Goal: Task Accomplishment & Management: Complete application form

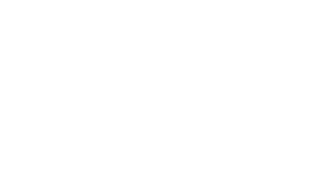
click at [0, 0] on html at bounding box center [0, 0] width 0 height 0
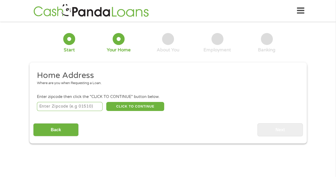
click at [49, 104] on input "number" at bounding box center [70, 106] width 66 height 9
type input "27701"
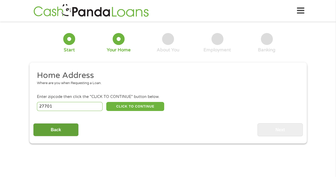
select select "[US_STATE]"
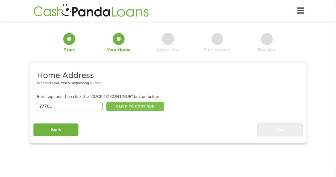
click at [138, 106] on button "CLICK TO CONTINUE" at bounding box center [135, 106] width 58 height 9
type input "27701"
type input "[GEOGRAPHIC_DATA]"
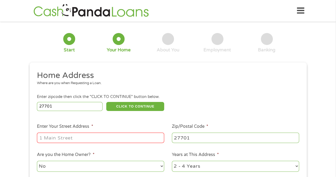
click at [58, 138] on input "Enter Your Street Address *" at bounding box center [100, 137] width 127 height 10
type input "[STREET_ADDRESS]"
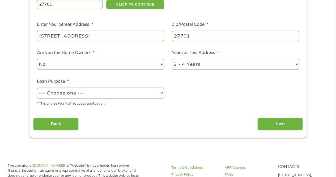
scroll to position [111, 0]
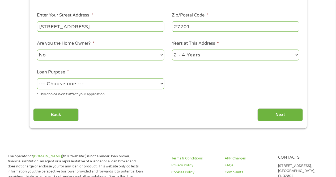
click at [293, 56] on select "1 Year or less 1 - 2 Years 2 - 4 Years Over 4 Years" at bounding box center [235, 54] width 127 height 11
select select "60months"
click at [172, 49] on select "1 Year or less 1 - 2 Years 2 - 4 Years Over 4 Years" at bounding box center [235, 54] width 127 height 11
click at [160, 86] on select "--- Choose one --- Pay Bills Debt Consolidation Home Improvement Major Purchase…" at bounding box center [100, 83] width 127 height 11
select select "other"
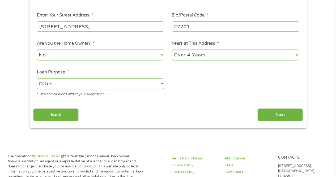
click at [37, 78] on select "--- Choose one --- Pay Bills Debt Consolidation Home Improvement Major Purchase…" at bounding box center [100, 83] width 127 height 11
click at [291, 113] on input "Next" at bounding box center [280, 114] width 45 height 13
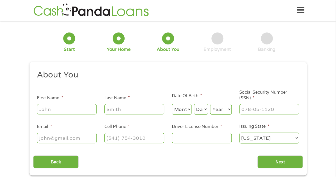
scroll to position [0, 0]
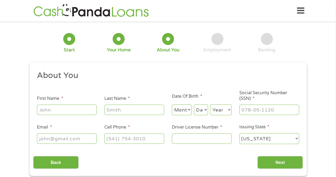
click at [65, 109] on input "First Name *" at bounding box center [67, 109] width 60 height 10
type input "[PERSON_NAME]"
type input "[EMAIL_ADDRESS][DOMAIN_NAME]"
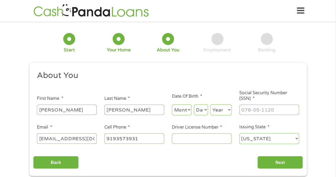
type input "[PHONE_NUMBER]"
click at [188, 110] on select "Month 1 2 3 4 5 6 7 8 9 10 11 12" at bounding box center [182, 109] width 20 height 11
select select "3"
click at [172, 104] on select "Month 1 2 3 4 5 6 7 8 9 10 11 12" at bounding box center [182, 109] width 20 height 11
click at [204, 110] on select "Day 1 2 3 4 5 6 7 8 9 10 11 12 13 14 15 16 17 18 19 20 21 22 23 24 25 26 27 28 …" at bounding box center [201, 109] width 14 height 11
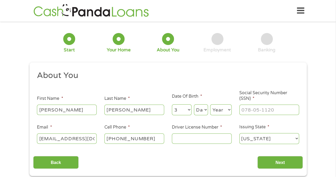
select select "5"
click at [194, 104] on select "Day 1 2 3 4 5 6 7 8 9 10 11 12 13 14 15 16 17 18 19 20 21 22 23 24 25 26 27 28 …" at bounding box center [201, 109] width 14 height 11
click at [225, 108] on select "Year [DATE] 2006 2005 2004 2003 2002 2001 2000 1999 1998 1997 1996 1995 1994 19…" at bounding box center [221, 109] width 22 height 11
select select "1969"
click at [210, 104] on select "Year [DATE] 2006 2005 2004 2003 2002 2001 2000 1999 1998 1997 1996 1995 1994 19…" at bounding box center [221, 109] width 22 height 11
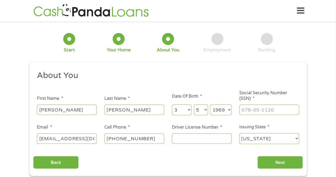
click at [187, 137] on input "Driver License Number *" at bounding box center [202, 138] width 60 height 10
type input "9714485"
click at [267, 109] on input "___-__-____" at bounding box center [270, 109] width 60 height 10
type input "124-56-6573"
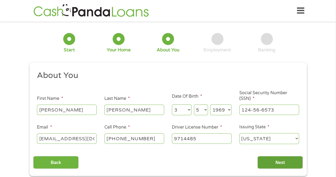
click at [287, 165] on input "Next" at bounding box center [280, 162] width 45 height 13
click at [284, 160] on input "Next" at bounding box center [280, 162] width 45 height 13
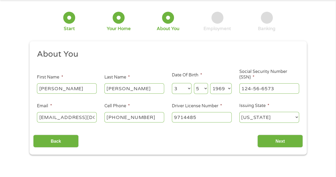
scroll to position [20, 0]
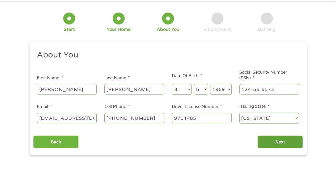
click at [285, 142] on input "Next" at bounding box center [280, 141] width 45 height 13
click at [282, 140] on input "Next" at bounding box center [280, 141] width 45 height 13
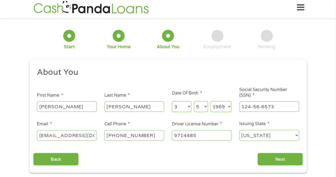
scroll to position [2, 0]
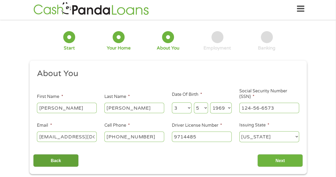
click at [66, 160] on input "Back" at bounding box center [55, 160] width 45 height 13
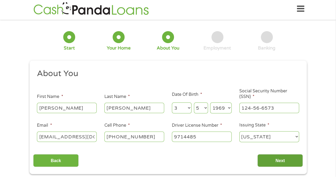
click at [292, 160] on input "Next" at bounding box center [280, 160] width 45 height 13
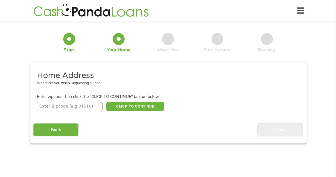
click at [57, 105] on input "number" at bounding box center [70, 106] width 66 height 9
type input "27701"
select select "[US_STATE]"
click at [133, 107] on button "CLICK TO CONTINUE" at bounding box center [135, 106] width 58 height 9
type input "27701"
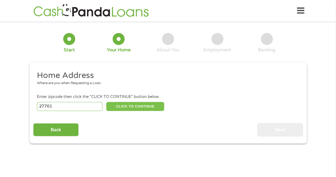
type input "[GEOGRAPHIC_DATA]"
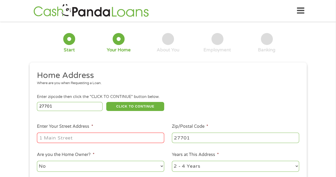
click at [49, 138] on input "Enter Your Street Address *" at bounding box center [100, 137] width 127 height 10
type input "110 E Markham Avenue"
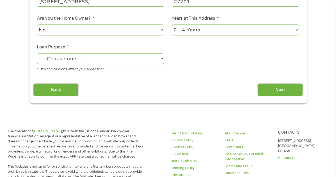
scroll to position [137, 0]
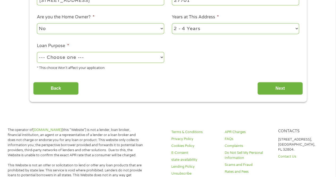
click at [290, 30] on select "1 Year or less 1 - 2 Years 2 - 4 Years Over 4 Years" at bounding box center [235, 28] width 127 height 11
select select "60months"
click at [172, 23] on select "1 Year or less 1 - 2 Years 2 - 4 Years Over 4 Years" at bounding box center [235, 28] width 127 height 11
click at [162, 58] on select "--- Choose one --- Pay Bills Debt Consolidation Home Improvement Major Purchase…" at bounding box center [100, 57] width 127 height 11
click at [37, 52] on select "--- Choose one --- Pay Bills Debt Consolidation Home Improvement Major Purchase…" at bounding box center [100, 57] width 127 height 11
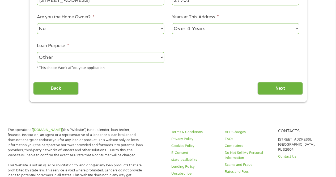
click at [160, 56] on select "--- Choose one --- Pay Bills Debt Consolidation Home Improvement Major Purchase…" at bounding box center [100, 57] width 127 height 11
select select "medicalexpenses"
click at [37, 52] on select "--- Choose one --- Pay Bills Debt Consolidation Home Improvement Major Purchase…" at bounding box center [100, 57] width 127 height 11
click at [281, 86] on input "Next" at bounding box center [280, 88] width 45 height 13
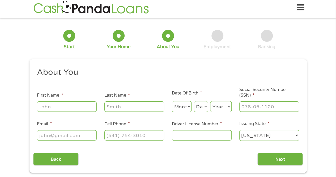
scroll to position [0, 0]
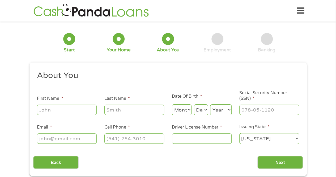
click at [71, 110] on input "First Name *" at bounding box center [67, 109] width 60 height 10
type input "[PERSON_NAME]"
type input "[EMAIL_ADDRESS][DOMAIN_NAME]"
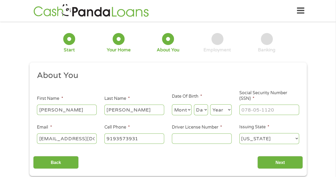
type input "[PHONE_NUMBER]"
click at [185, 110] on select "Month 1 2 3 4 5 6 7 8 9 10 11 12" at bounding box center [182, 109] width 20 height 11
select select "3"
click at [172, 104] on select "Month 1 2 3 4 5 6 7 8 9 10 11 12" at bounding box center [182, 109] width 20 height 11
click at [205, 112] on select "Day 1 2 3 4 5 6 7 8 9 10 11 12 13 14 15 16 17 18 19 20 21 22 23 24 25 26 27 28 …" at bounding box center [201, 109] width 14 height 11
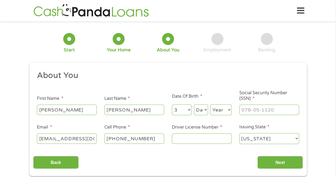
select select "5"
click at [194, 104] on select "Day 1 2 3 4 5 6 7 8 9 10 11 12 13 14 15 16 17 18 19 20 21 22 23 24 25 26 27 28 …" at bounding box center [201, 109] width 14 height 11
click at [228, 110] on select "Year [DATE] 2006 2005 2004 2003 2002 2001 2000 1999 1998 1997 1996 1995 1994 19…" at bounding box center [221, 109] width 22 height 11
select select "1969"
click at [210, 104] on select "Year [DATE] 2006 2005 2004 2003 2002 2001 2000 1999 1998 1997 1996 1995 1994 19…" at bounding box center [221, 109] width 22 height 11
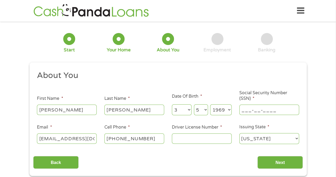
click at [244, 107] on input "___-__-____" at bounding box center [270, 109] width 60 height 10
type input "124-56-6573"
click at [199, 139] on input "Driver License Number *" at bounding box center [202, 138] width 60 height 10
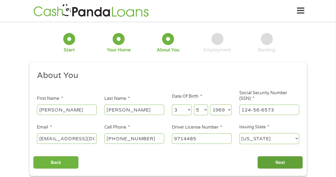
type input "9714485"
click at [282, 162] on input "Next" at bounding box center [280, 162] width 45 height 13
click at [283, 162] on input "Next" at bounding box center [280, 162] width 45 height 13
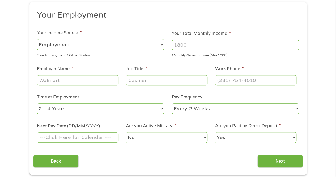
scroll to position [61, 0]
